Goal: Transaction & Acquisition: Purchase product/service

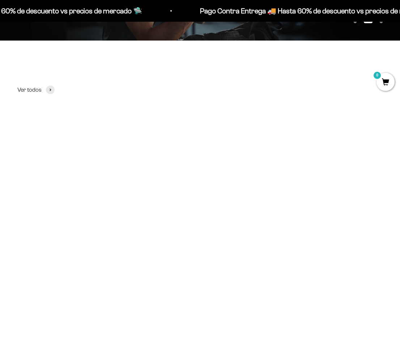
scroll to position [178, 0]
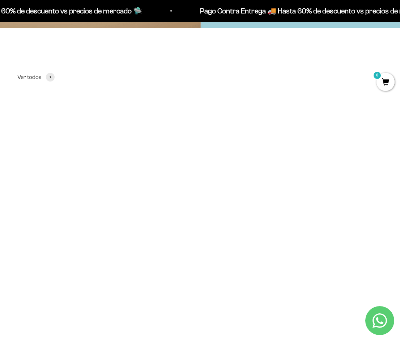
click at [193, 170] on img at bounding box center [200, 157] width 116 height 116
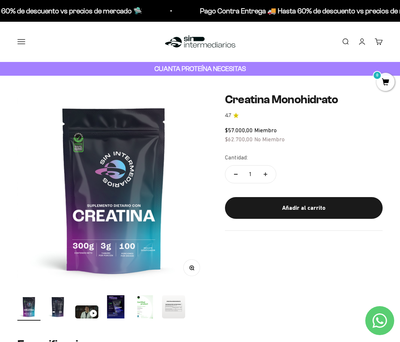
click at [118, 201] on img at bounding box center [113, 189] width 193 height 193
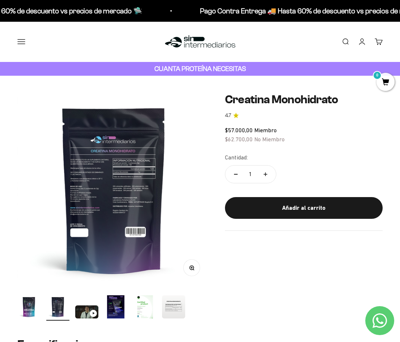
click at [118, 201] on img at bounding box center [113, 189] width 193 height 193
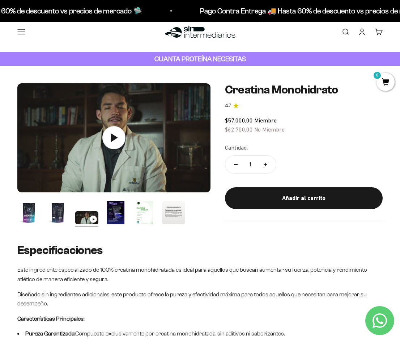
scroll to position [0, 0]
